Goal: Task Accomplishment & Management: Complete application form

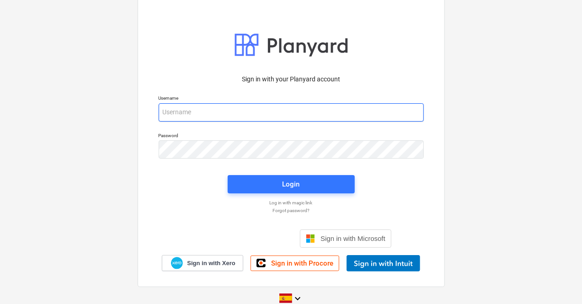
click at [195, 112] on input "email" at bounding box center [291, 112] width 265 height 18
paste input "[EMAIL_ADDRESS][DOMAIN_NAME]"
type input "[EMAIL_ADDRESS][DOMAIN_NAME]"
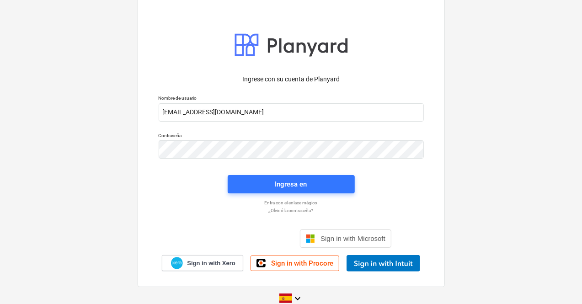
click at [217, 203] on p "Entra con el enlace mágico" at bounding box center [291, 203] width 274 height 6
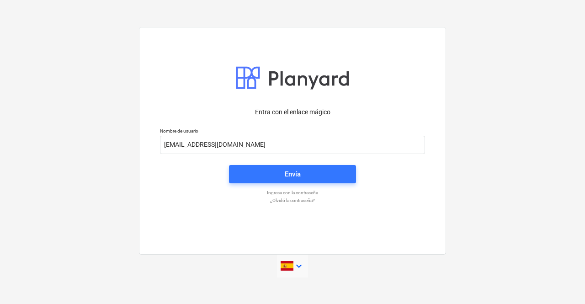
click at [298, 265] on icon "keyboard_arrow_down" at bounding box center [298, 266] width 11 height 11
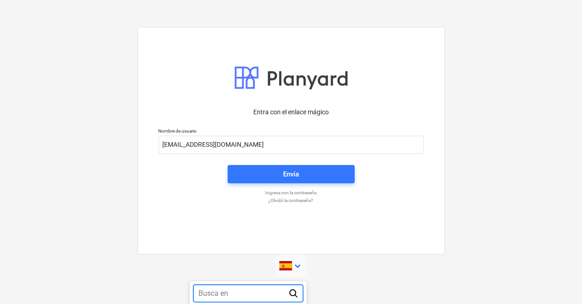
scroll to position [143, 0]
click at [298, 265] on div at bounding box center [291, 152] width 582 height 304
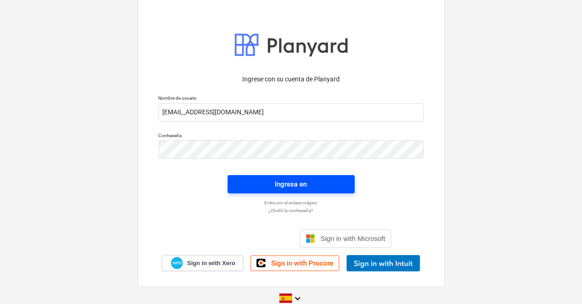
click at [285, 180] on div "Ingresa en" at bounding box center [291, 184] width 32 height 12
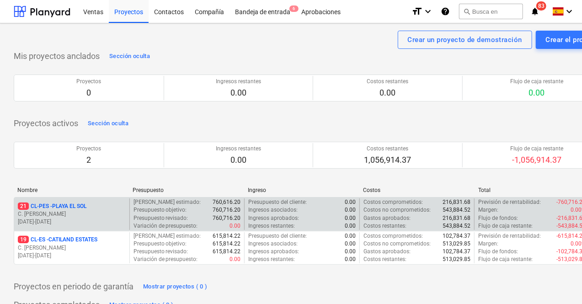
click at [61, 218] on p "[DATE] - [DATE]" at bounding box center [72, 222] width 108 height 8
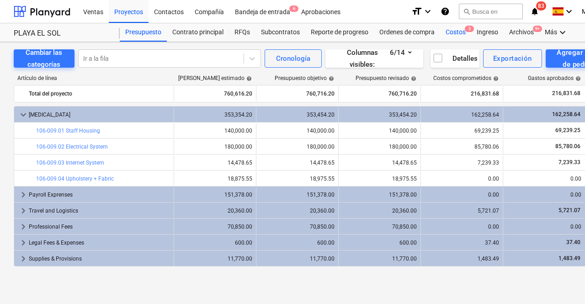
click at [455, 32] on div "Costos 3" at bounding box center [455, 32] width 31 height 18
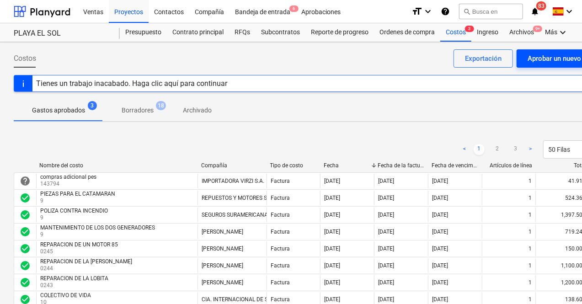
click at [554, 58] on div "Aprobar un nuevo costo" at bounding box center [563, 59] width 73 height 12
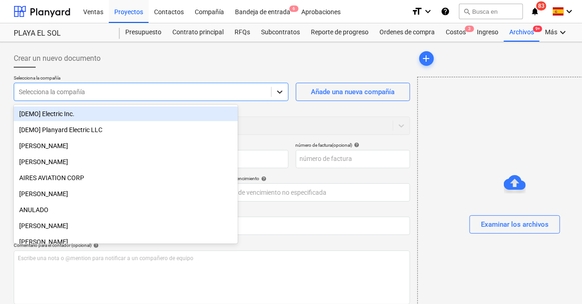
click at [275, 94] on icon at bounding box center [279, 91] width 9 height 9
click at [112, 93] on div at bounding box center [143, 91] width 248 height 9
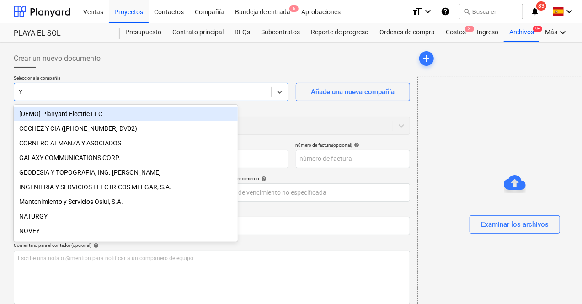
type input "YG"
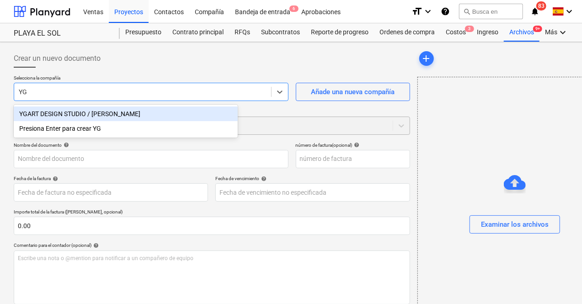
click at [121, 118] on div "YGART DESIGN STUDIO / [PERSON_NAME]" at bounding box center [126, 113] width 224 height 15
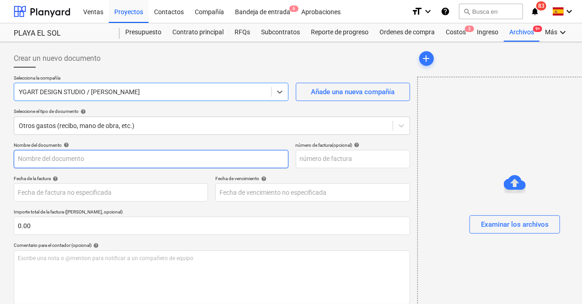
click at [101, 160] on input "text" at bounding box center [151, 159] width 275 height 18
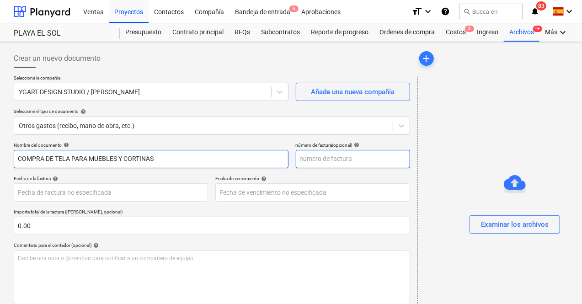
type input "COMPRA DE TELA PARA MUEBLES Y CORTINAS"
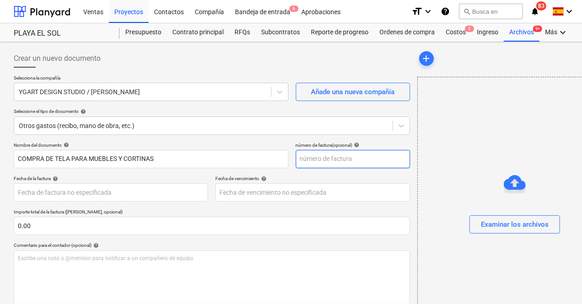
click at [296, 159] on input "text" at bounding box center [353, 159] width 114 height 18
type input "00175"
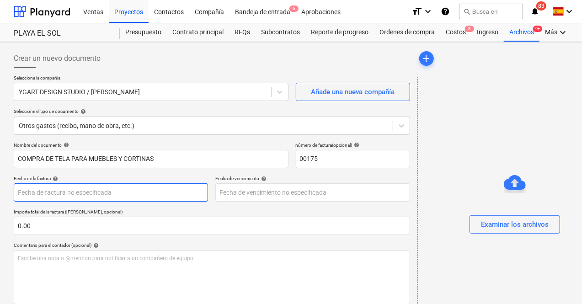
click at [150, 187] on body "Ventas Proyectos Contactos Compañía Bandeja de entrada 6 Aprobaciones format_si…" at bounding box center [291, 152] width 582 height 304
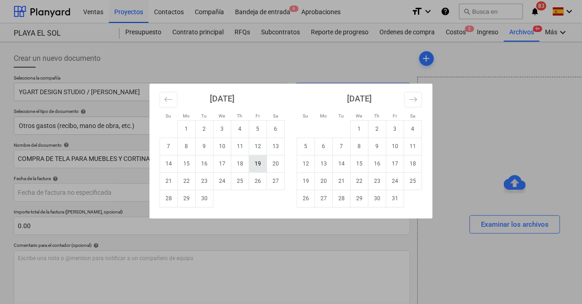
click at [258, 157] on td "19" at bounding box center [258, 163] width 18 height 17
type input "[DATE]"
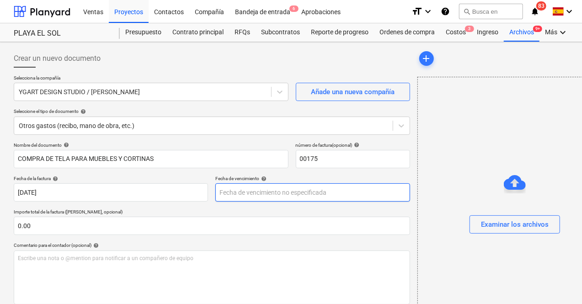
click at [248, 193] on body "Ventas Proyectos Contactos Compañía Bandeja de entrada 6 Aprobaciones format_si…" at bounding box center [291, 152] width 582 height 304
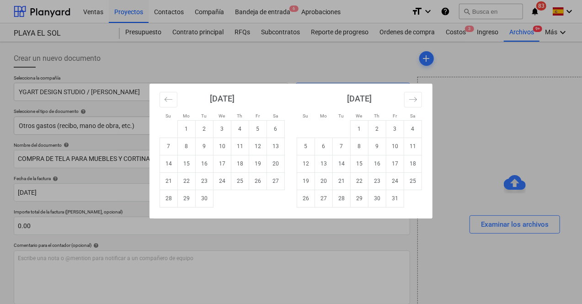
click at [246, 193] on td "Calendar" at bounding box center [240, 198] width 18 height 17
click at [259, 164] on td "19" at bounding box center [258, 163] width 18 height 17
type input "[DATE]"
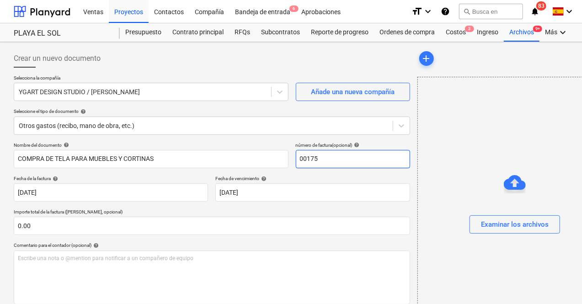
click at [296, 164] on input "00175" at bounding box center [353, 159] width 114 height 18
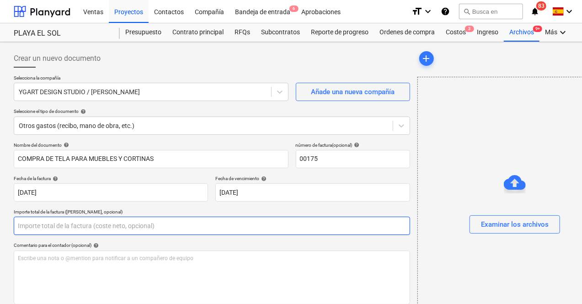
click at [70, 227] on input "text" at bounding box center [212, 226] width 396 height 18
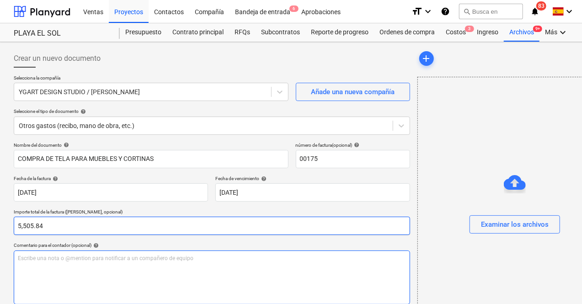
type input "5,505.84"
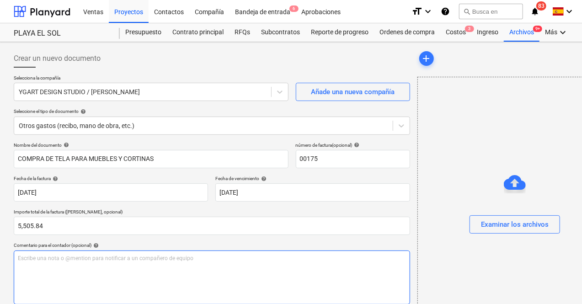
click at [111, 268] on div "Escribe una nota o @mention para notificar a un compañero de equipo ﻿" at bounding box center [212, 277] width 396 height 54
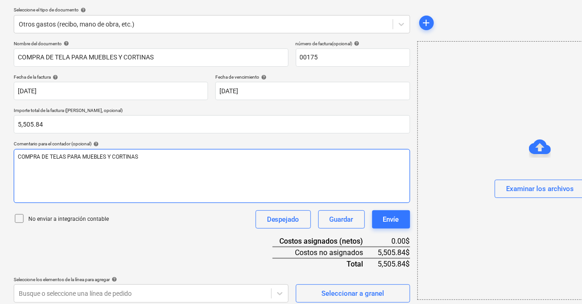
scroll to position [107, 0]
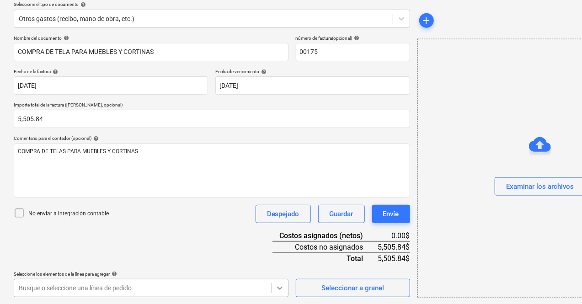
click at [228, 197] on body "Ventas Proyectos Contactos Compañía Bandeja de entrada 6 Aprobaciones format_si…" at bounding box center [291, 45] width 582 height 304
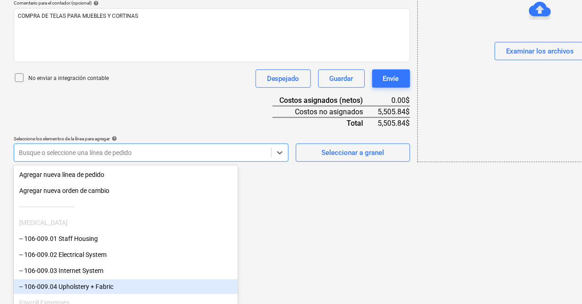
click at [84, 287] on div "-- 106-009.04 Upholstery + Fabric" at bounding box center [126, 286] width 224 height 15
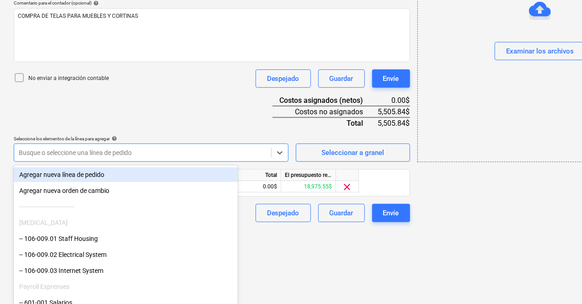
click at [84, 287] on div "Payroll Exprenses" at bounding box center [126, 286] width 224 height 15
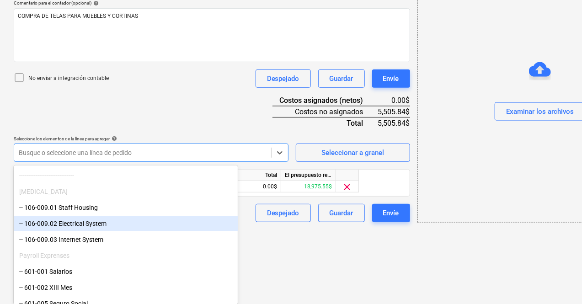
scroll to position [46, 0]
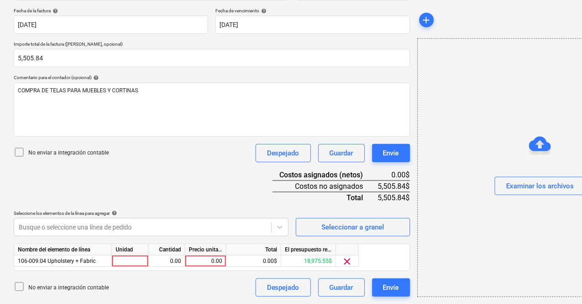
scroll to position [167, 0]
click at [122, 261] on div at bounding box center [130, 261] width 37 height 11
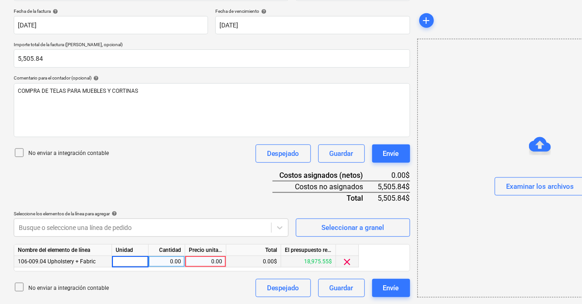
type input "1"
click at [162, 261] on div "0.00" at bounding box center [166, 261] width 29 height 11
click at [202, 263] on div "0.00" at bounding box center [205, 261] width 33 height 11
type input "5,505.84"
click at [468, 277] on div "Examinar los archivos" at bounding box center [540, 168] width 246 height 259
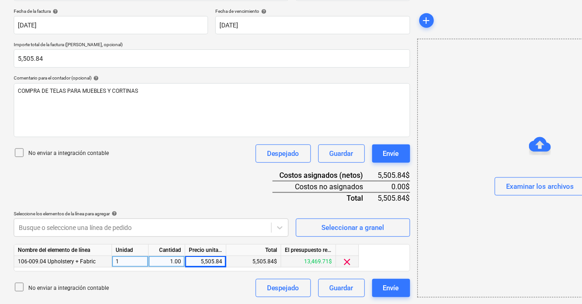
click at [468, 277] on div "Examinar los archivos" at bounding box center [540, 168] width 246 height 259
click at [506, 186] on div "Examinar los archivos" at bounding box center [540, 187] width 68 height 12
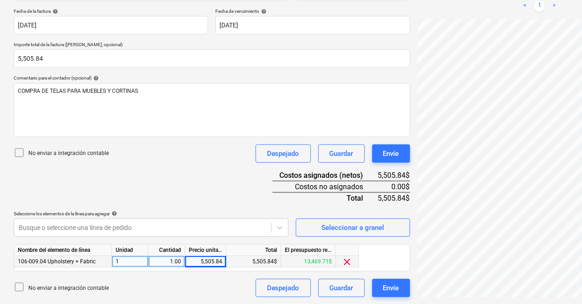
drag, startPoint x: 536, startPoint y: 298, endPoint x: 522, endPoint y: 300, distance: 13.9
click at [536, 298] on div "FACTURA 00175.pdf clear add sort OCR todavía está en progreso. Por favor, esper…" at bounding box center [515, 89] width 202 height 422
click at [516, 297] on div at bounding box center [539, 158] width 245 height 278
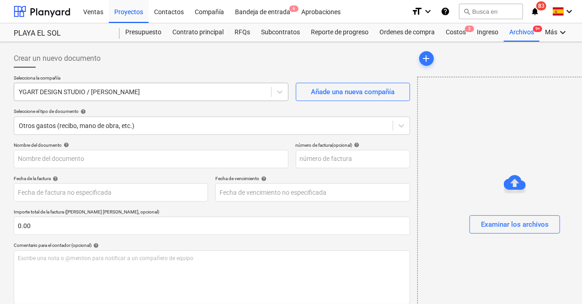
type input "FACTURA 00175.pdf"
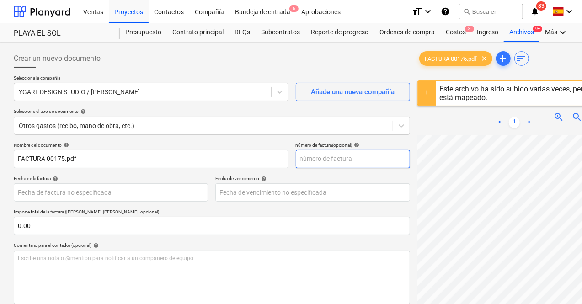
click at [296, 158] on input "text" at bounding box center [353, 159] width 114 height 18
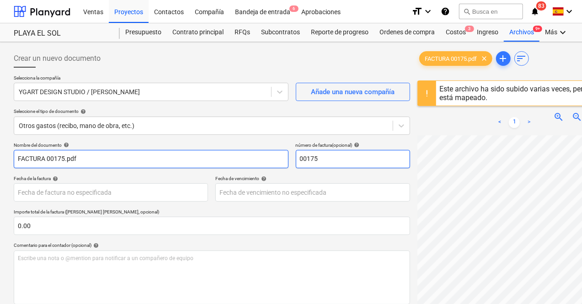
type input "00175"
drag, startPoint x: 78, startPoint y: 162, endPoint x: 0, endPoint y: 159, distance: 78.2
click at [8, 162] on div "Crear un nuevo documento Selecciona la compañía YGART DESIGN STUDIO / Yannelly …" at bounding box center [312, 231] width 625 height 379
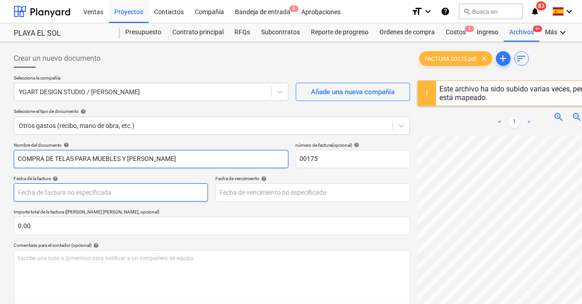
type input "COMPRA DE TELAS PARA MUEBLES Y [PERSON_NAME]"
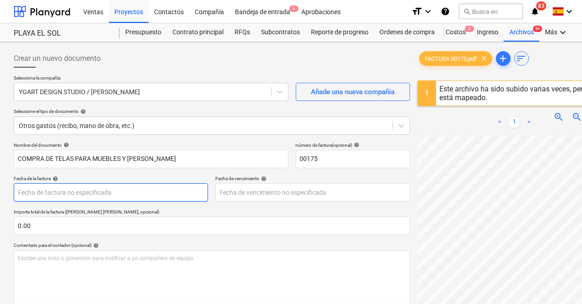
click at [55, 190] on body "Ventas Proyectos Contactos Compañía Bandeja de entrada 6 Aprobaciones format_si…" at bounding box center [291, 152] width 582 height 304
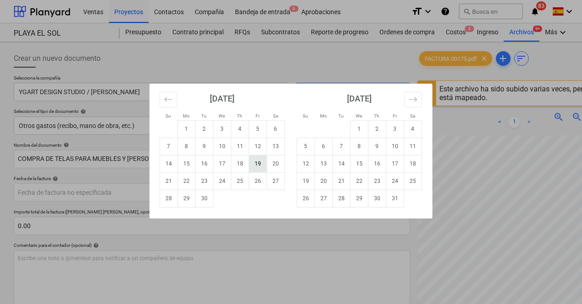
click at [255, 163] on td "19" at bounding box center [258, 163] width 18 height 17
type input "[DATE]"
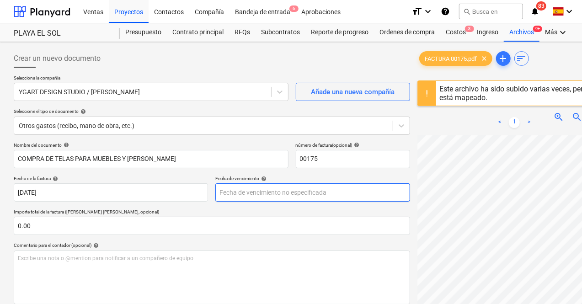
click at [221, 195] on body "Ventas Proyectos Contactos Compañía Bandeja de entrada 6 Aprobaciones format_si…" at bounding box center [291, 152] width 582 height 304
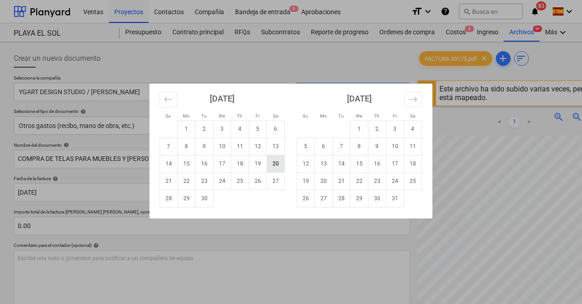
click at [278, 170] on td "20" at bounding box center [276, 163] width 18 height 17
type input "[DATE]"
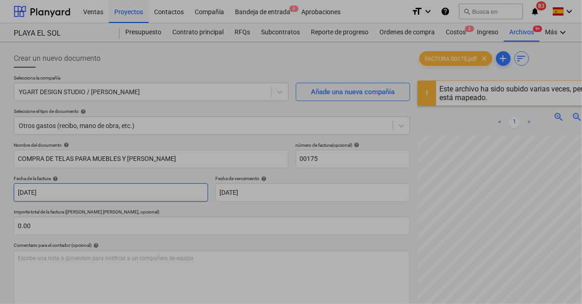
click at [58, 195] on body "Ventas Proyectos Contactos Compañía Bandeja de entrada 6 Aprobaciones format_si…" at bounding box center [291, 152] width 582 height 304
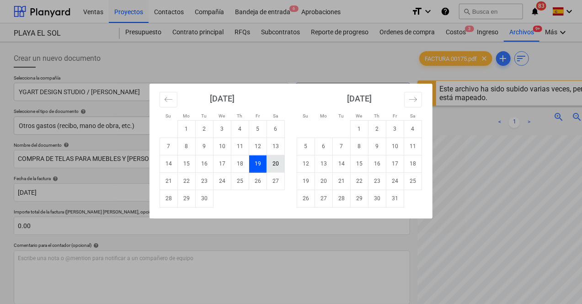
click at [278, 168] on td "20" at bounding box center [276, 163] width 18 height 17
type input "[DATE]"
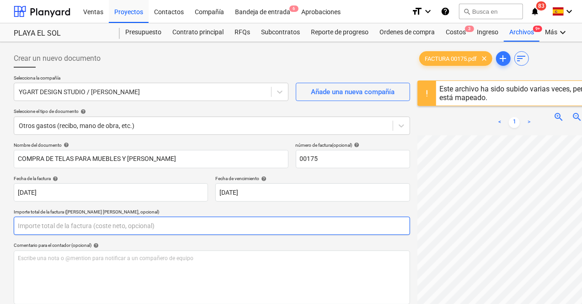
click at [87, 225] on input "text" at bounding box center [212, 226] width 396 height 18
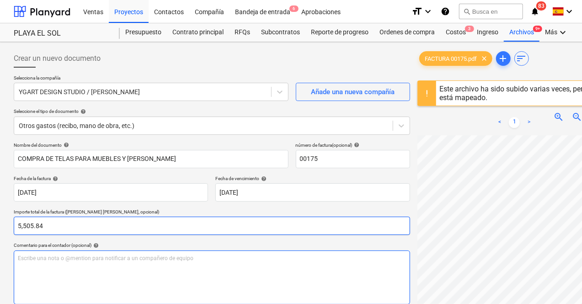
type input "5,505.84"
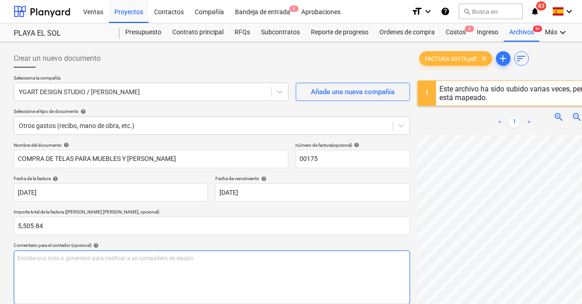
click at [46, 267] on div "Escribe una nota o @mention para notificar a un compañero de equipo ﻿" at bounding box center [212, 277] width 396 height 54
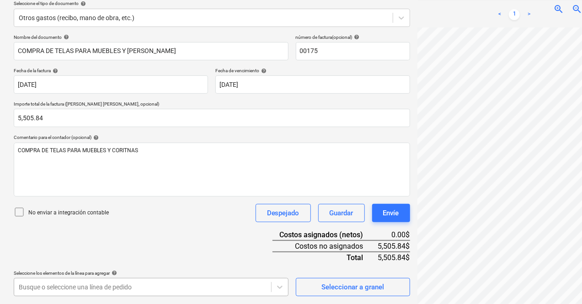
scroll to position [242, 0]
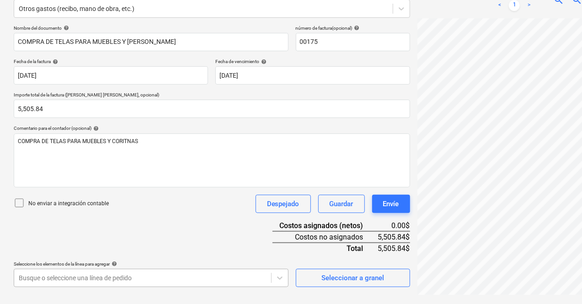
click at [174, 187] on body "Ventas Proyectos Contactos Compañía Bandeja de entrada 6 Aprobaciones format_si…" at bounding box center [291, 35] width 582 height 304
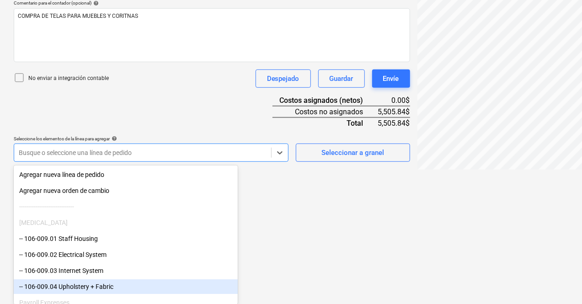
click at [94, 288] on div "-- 106-009.04 Upholstery + Fabric" at bounding box center [126, 286] width 224 height 15
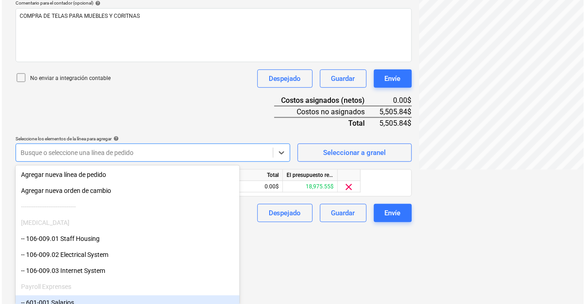
scroll to position [167, 0]
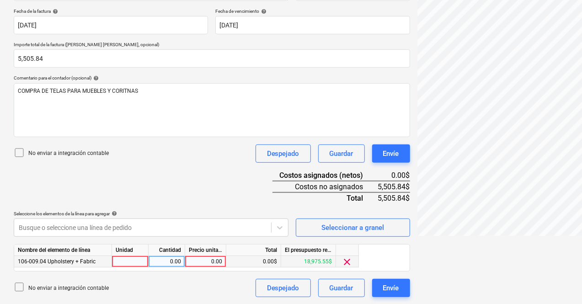
click at [143, 259] on div at bounding box center [130, 261] width 37 height 11
type input "1"
click at [169, 261] on div "0.00" at bounding box center [166, 261] width 29 height 11
drag, startPoint x: 204, startPoint y: 265, endPoint x: 199, endPoint y: 261, distance: 5.9
click at [199, 261] on div "0.00" at bounding box center [205, 261] width 33 height 11
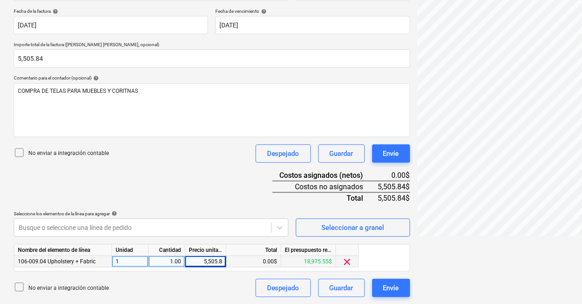
type input "5,505.84"
click at [414, 288] on div "FACTURA 00175.pdf clear add sort Este archivo ha sido subido varias veces, pero…" at bounding box center [515, 89] width 202 height 422
click at [383, 287] on div "Envíe" at bounding box center [391, 288] width 16 height 12
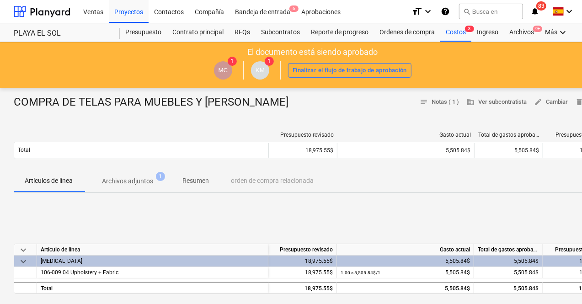
scroll to position [84, 0]
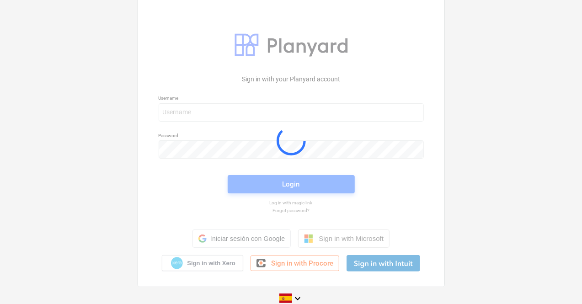
scroll to position [13, 0]
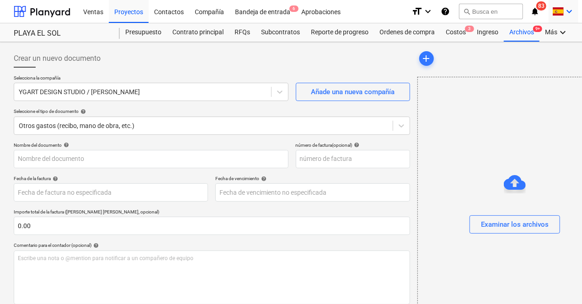
click at [568, 13] on icon "keyboard_arrow_down" at bounding box center [569, 11] width 11 height 11
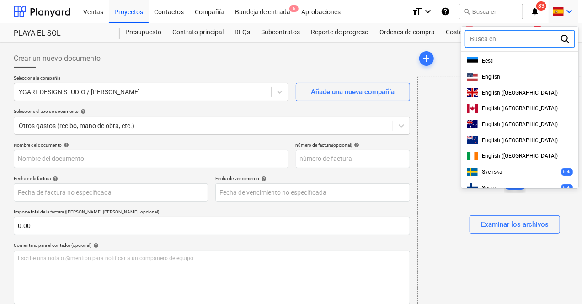
scroll to position [123, 0]
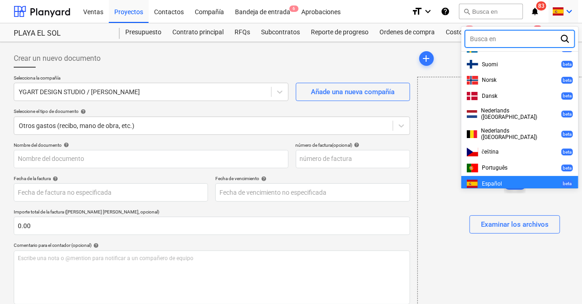
click at [568, 13] on div at bounding box center [291, 152] width 582 height 304
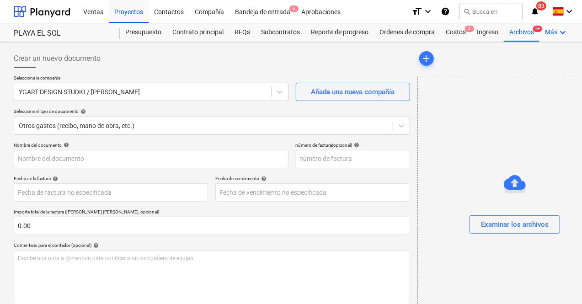
click at [559, 32] on icon "keyboard_arrow_down" at bounding box center [562, 32] width 11 height 11
click at [532, 72] on div "Ajustes" at bounding box center [546, 68] width 44 height 7
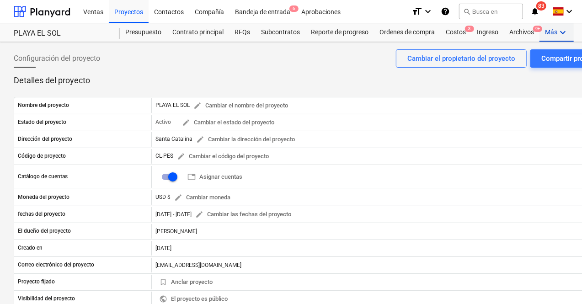
click at [559, 32] on icon "keyboard_arrow_down" at bounding box center [562, 32] width 11 height 11
click at [570, 9] on icon "keyboard_arrow_down" at bounding box center [569, 11] width 11 height 11
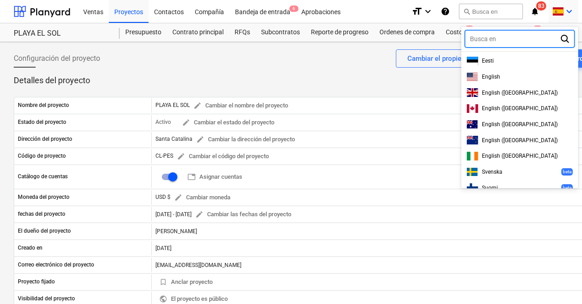
scroll to position [123, 0]
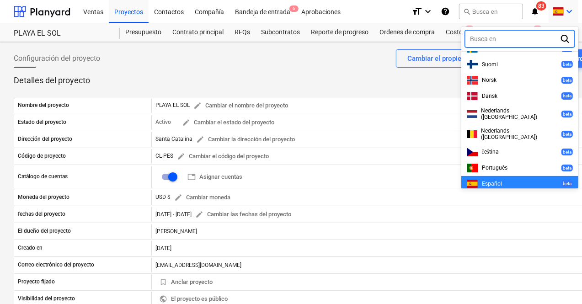
click at [572, 7] on div at bounding box center [291, 152] width 582 height 304
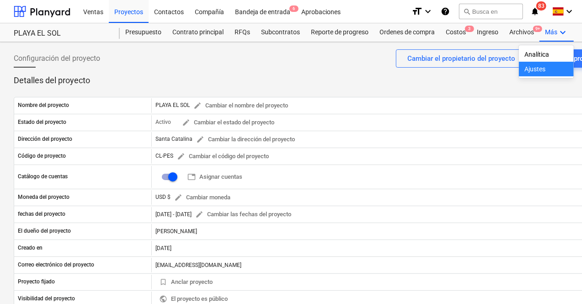
click at [579, 10] on div "format_size keyboard_arrow_down help search Busca en notifications 83 keyboard_…" at bounding box center [511, 11] width 200 height 23
click at [517, 143] on div at bounding box center [291, 152] width 582 height 304
click at [87, 12] on div "Ventas" at bounding box center [93, 11] width 31 height 23
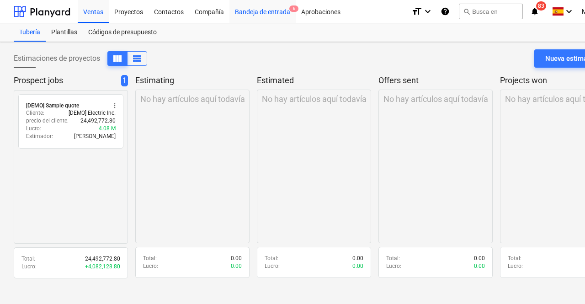
click at [266, 11] on div "Bandeja de entrada 6" at bounding box center [262, 11] width 66 height 23
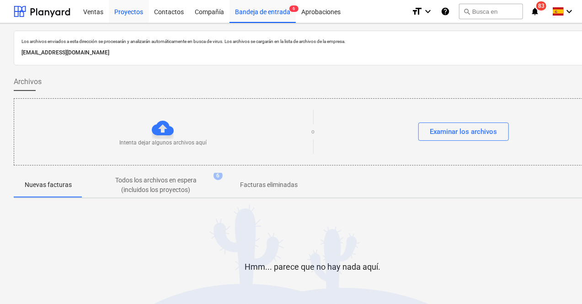
click at [137, 14] on div "Proyectos" at bounding box center [129, 11] width 40 height 23
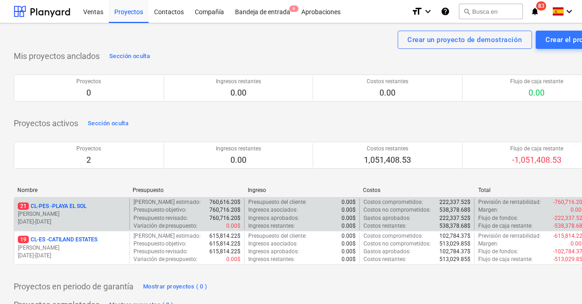
click at [69, 220] on p "[DATE] - [DATE]" at bounding box center [72, 222] width 108 height 8
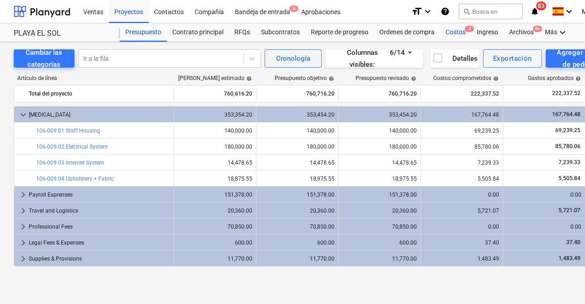
click at [454, 32] on div "Costos 3" at bounding box center [455, 32] width 31 height 18
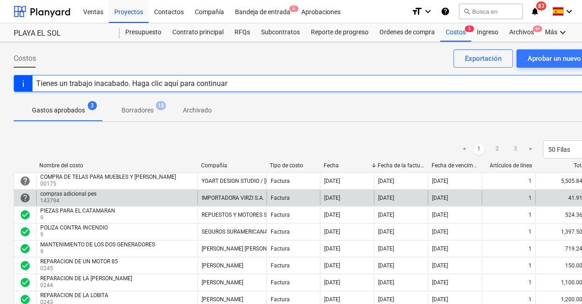
click at [60, 197] on p "143794" at bounding box center [69, 201] width 58 height 8
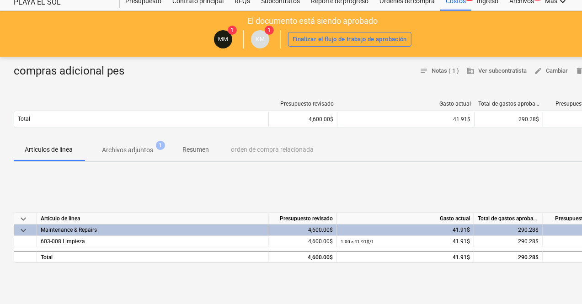
scroll to position [46, 0]
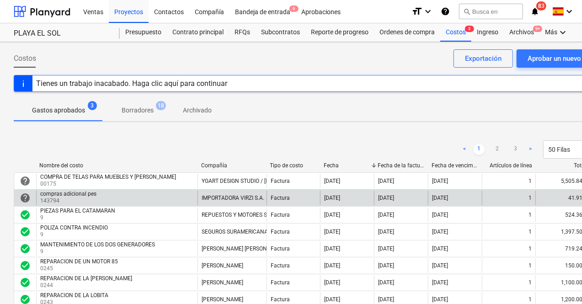
click at [581, 195] on div "41.91$" at bounding box center [562, 198] width 54 height 15
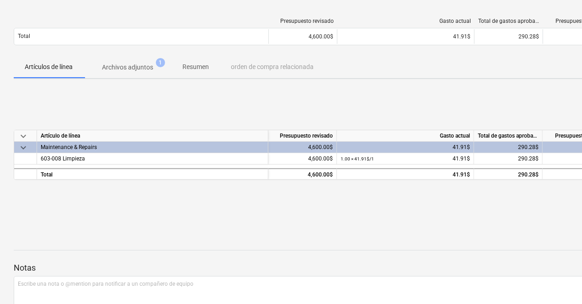
scroll to position [137, 0]
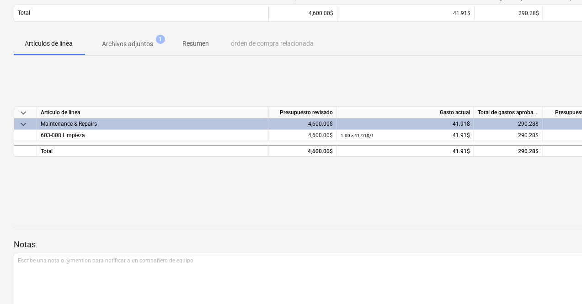
click at [66, 123] on div "Maintenance & Repairs" at bounding box center [153, 123] width 224 height 11
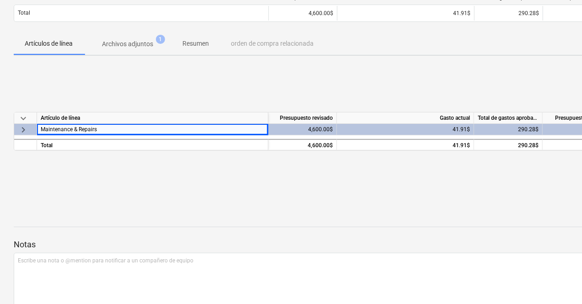
click at [71, 123] on div "keyboard_arrow_down Artículo de línea Presupuesto revisado Gasto actual Total d…" at bounding box center [313, 131] width 598 height 39
click at [69, 129] on div "Maintenance & Repairs" at bounding box center [153, 129] width 224 height 11
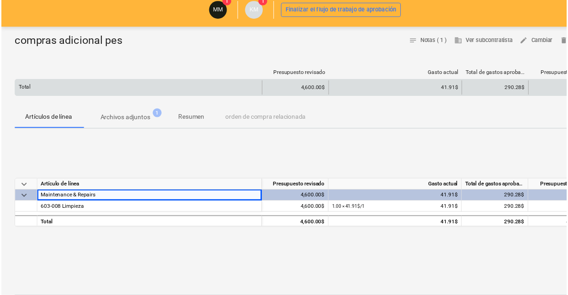
scroll to position [0, 0]
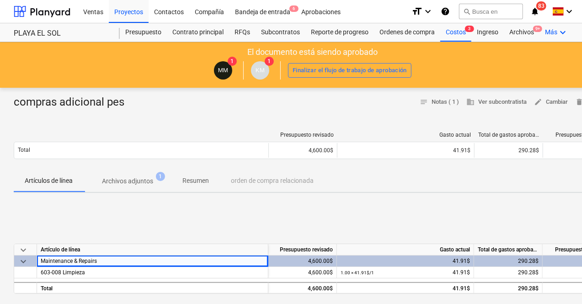
click at [563, 31] on icon "keyboard_arrow_down" at bounding box center [562, 32] width 11 height 11
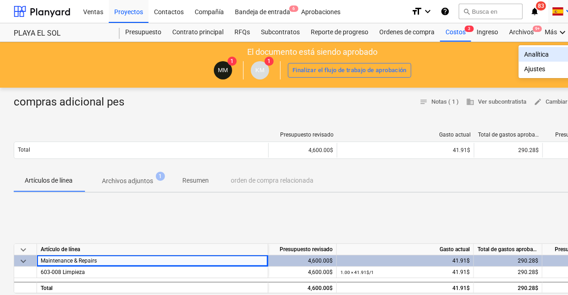
click at [567, 11] on icon "keyboard_arrow_down" at bounding box center [569, 11] width 11 height 11
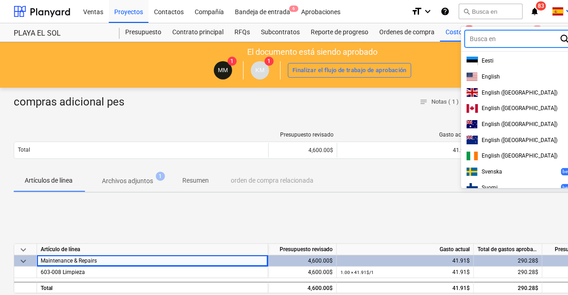
scroll to position [123, 0]
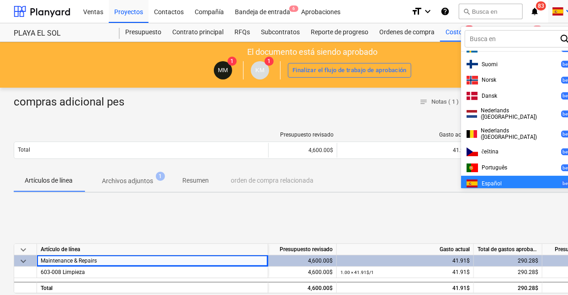
click at [567, 11] on div at bounding box center [284, 147] width 568 height 295
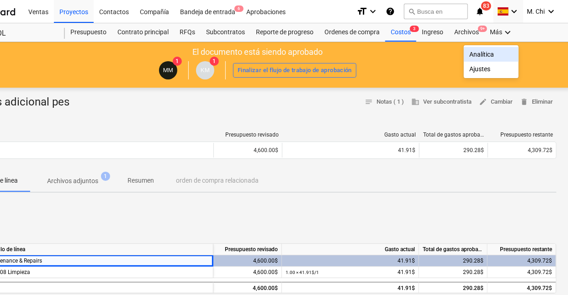
scroll to position [0, 57]
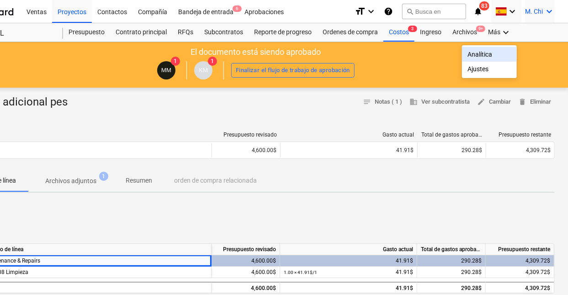
click at [548, 12] on icon "keyboard_arrow_down" at bounding box center [549, 11] width 11 height 11
click at [522, 52] on div "Desconecta." at bounding box center [527, 50] width 55 height 15
